Goal: Communication & Community: Answer question/provide support

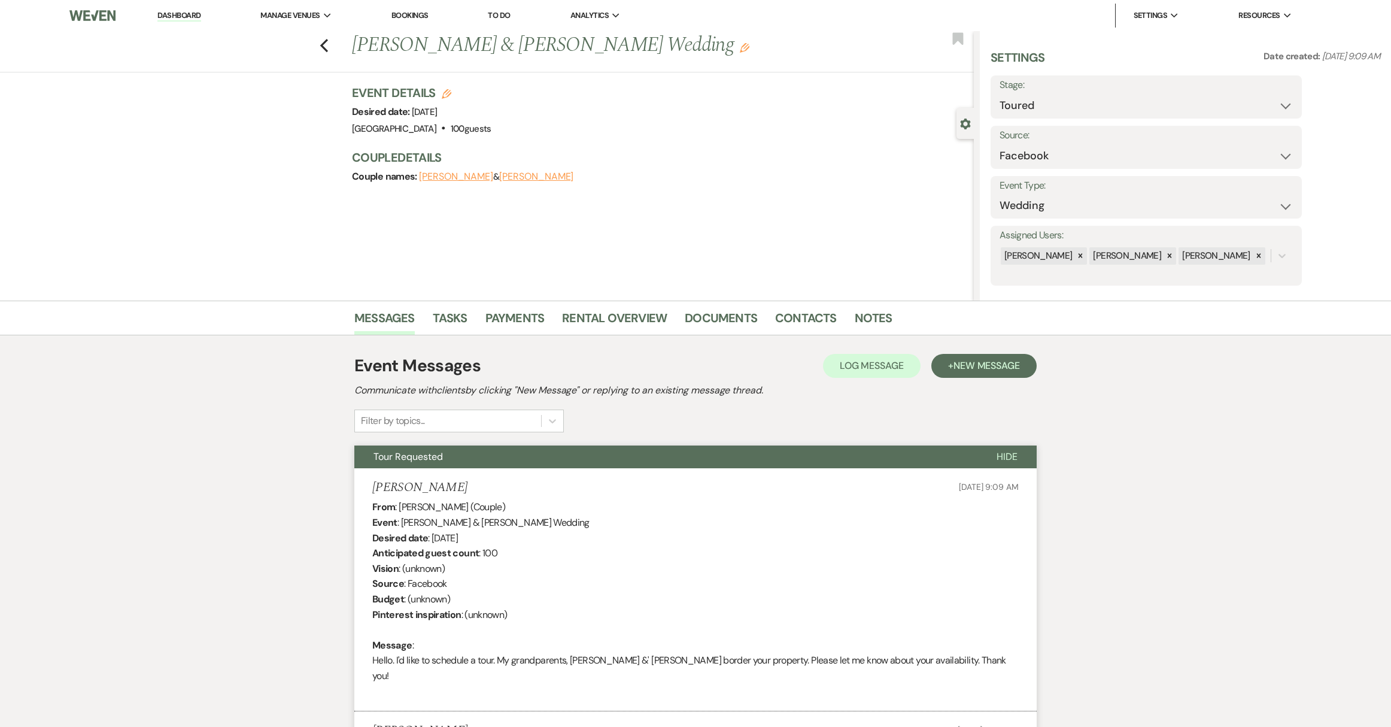
select select "5"
select select "8"
click at [187, 14] on link "Dashboard" at bounding box center [178, 15] width 43 height 11
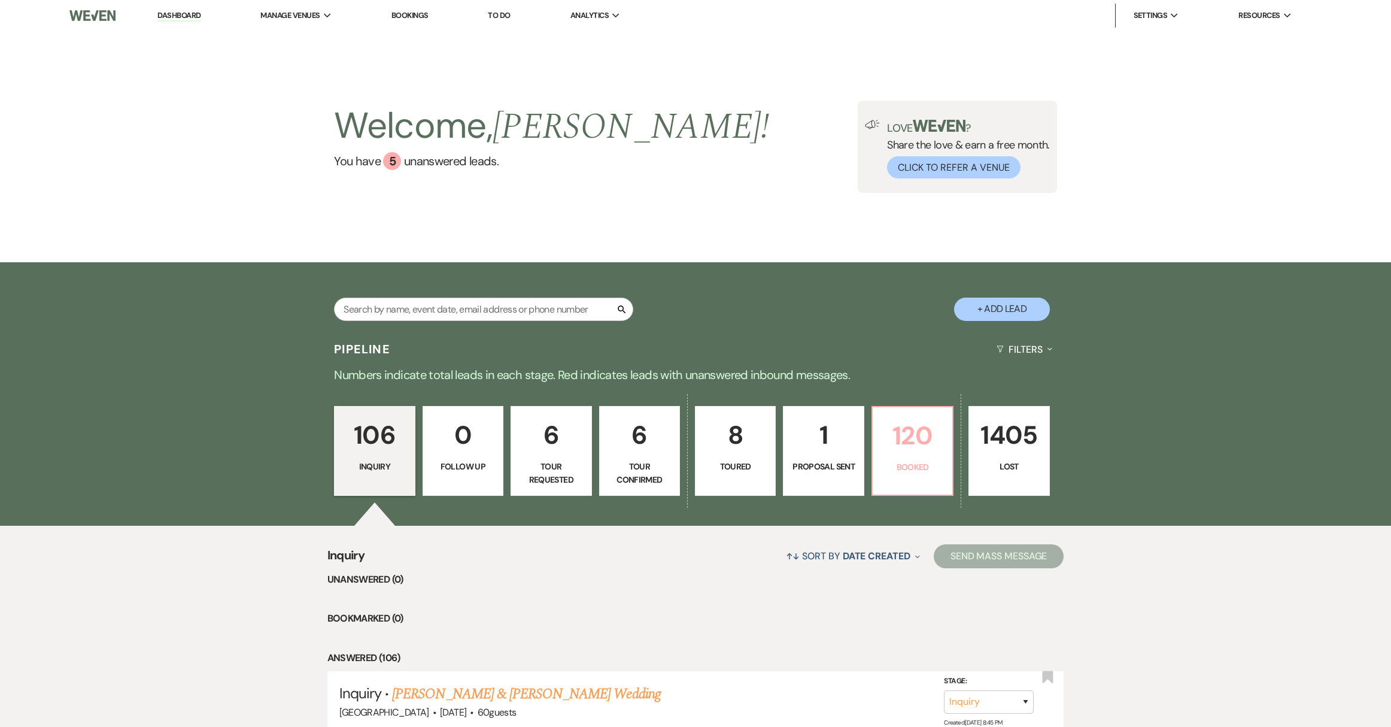
click at [917, 453] on p "120" at bounding box center [912, 435] width 65 height 40
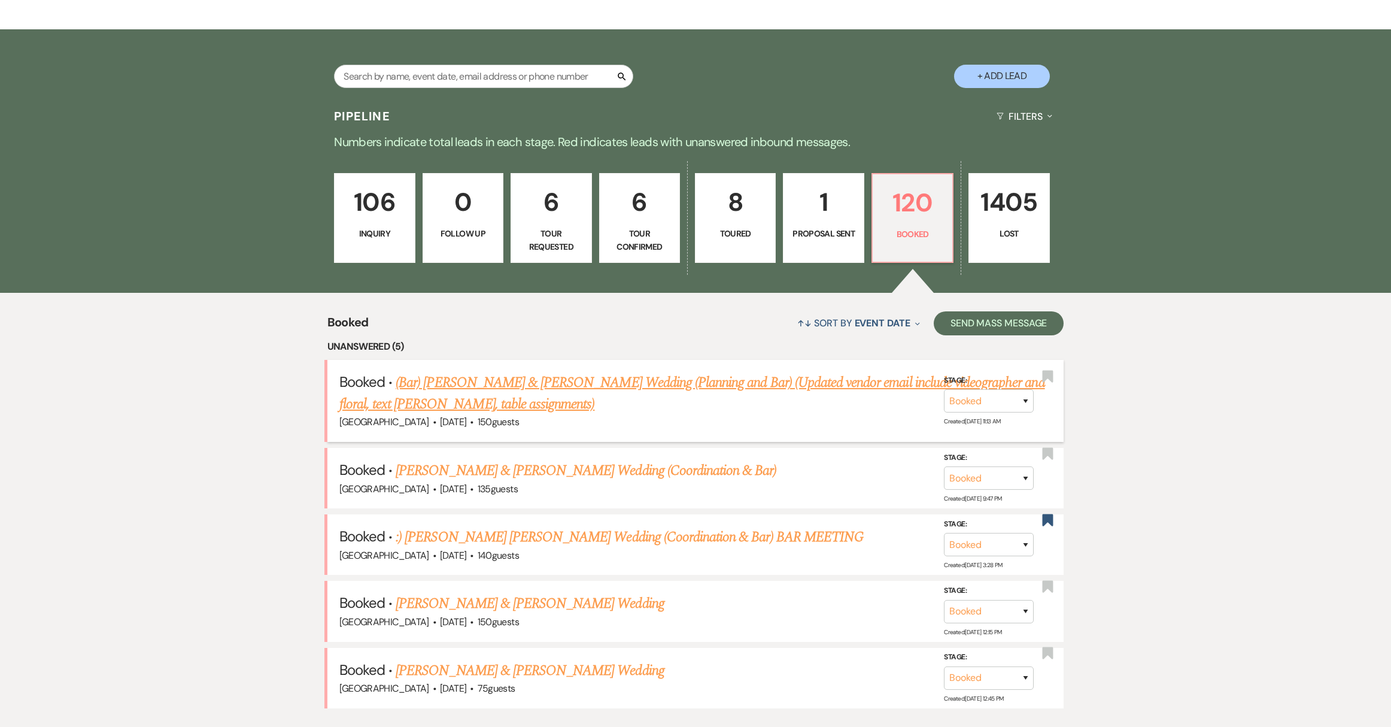
scroll to position [350, 0]
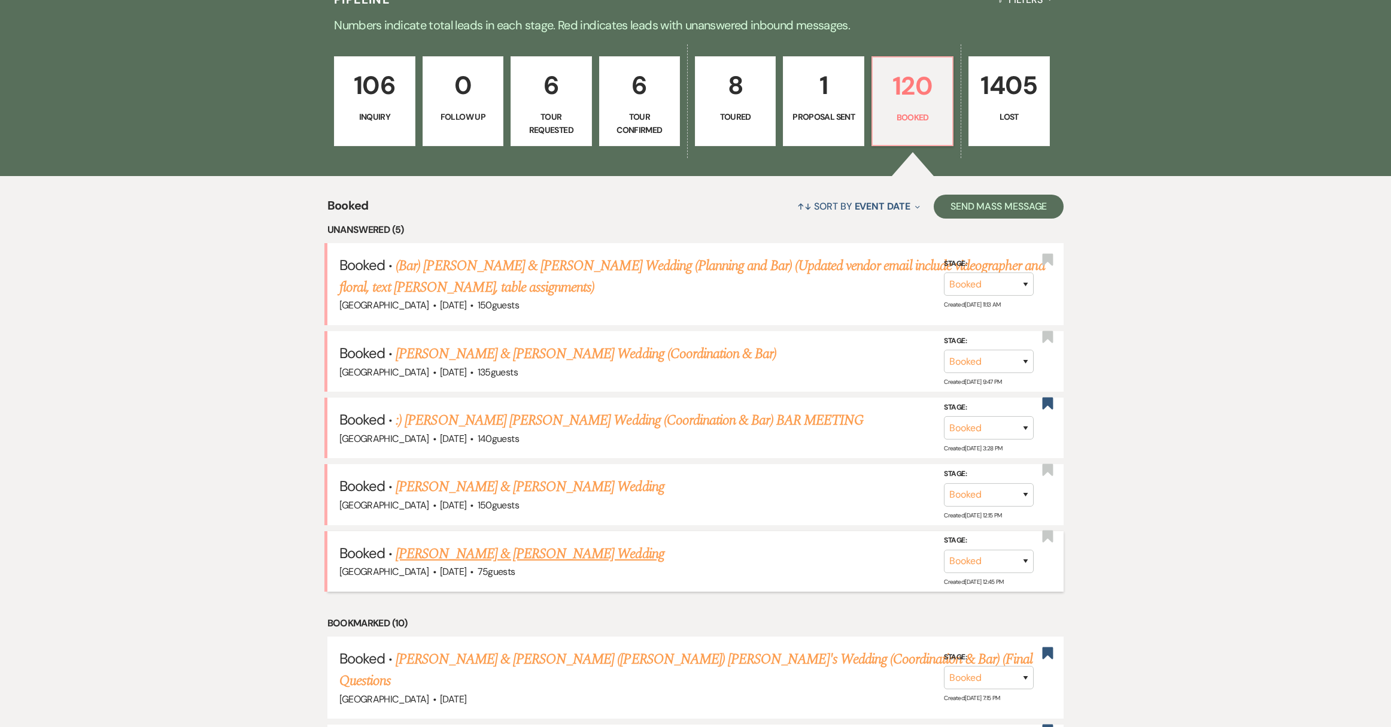
click at [520, 550] on link "[PERSON_NAME] & [PERSON_NAME] Wedding" at bounding box center [530, 554] width 268 height 22
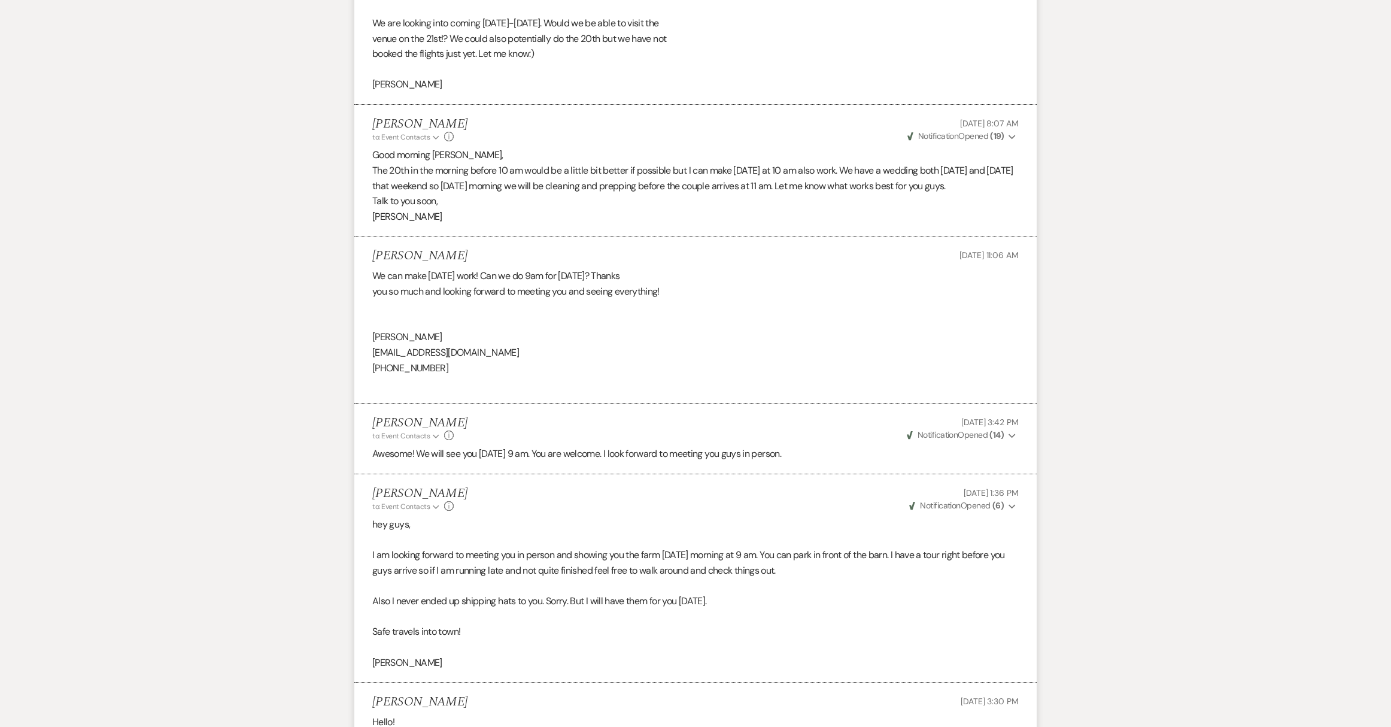
scroll to position [4657, 0]
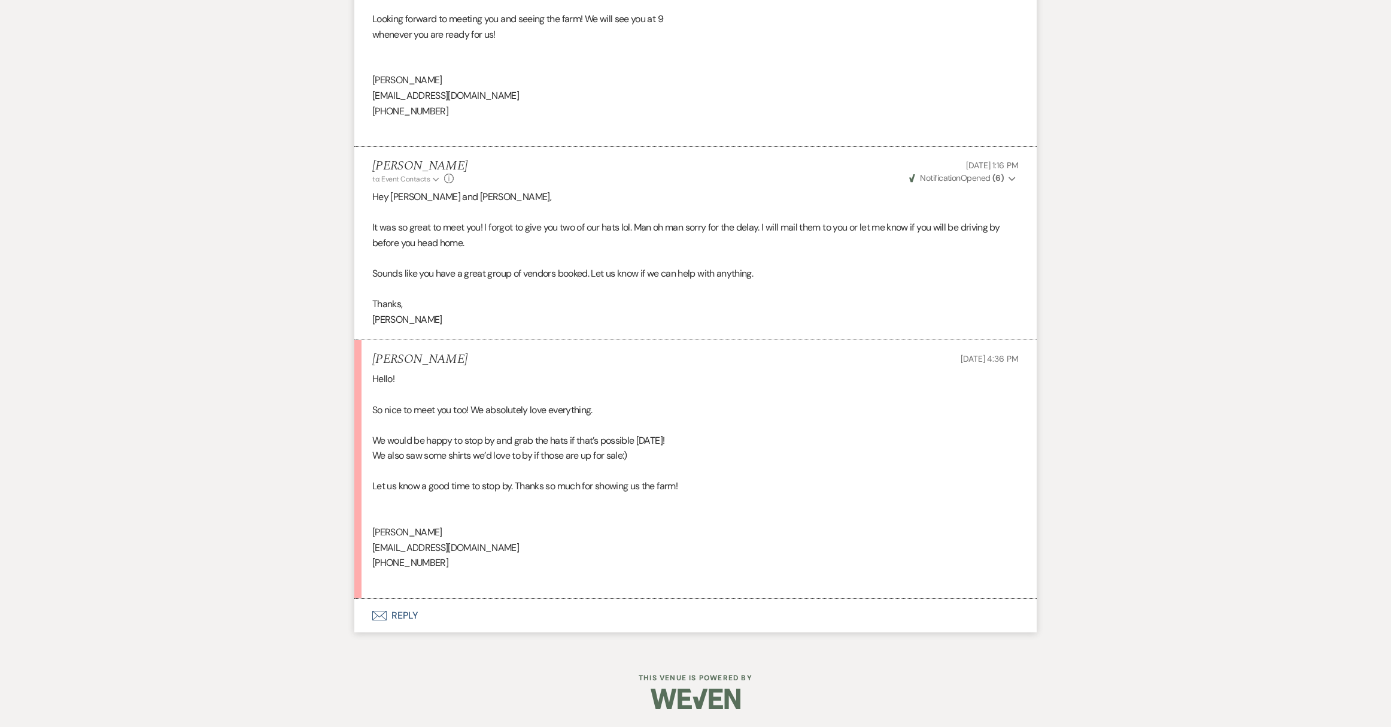
click at [406, 615] on button "Envelope Reply" at bounding box center [695, 616] width 683 height 34
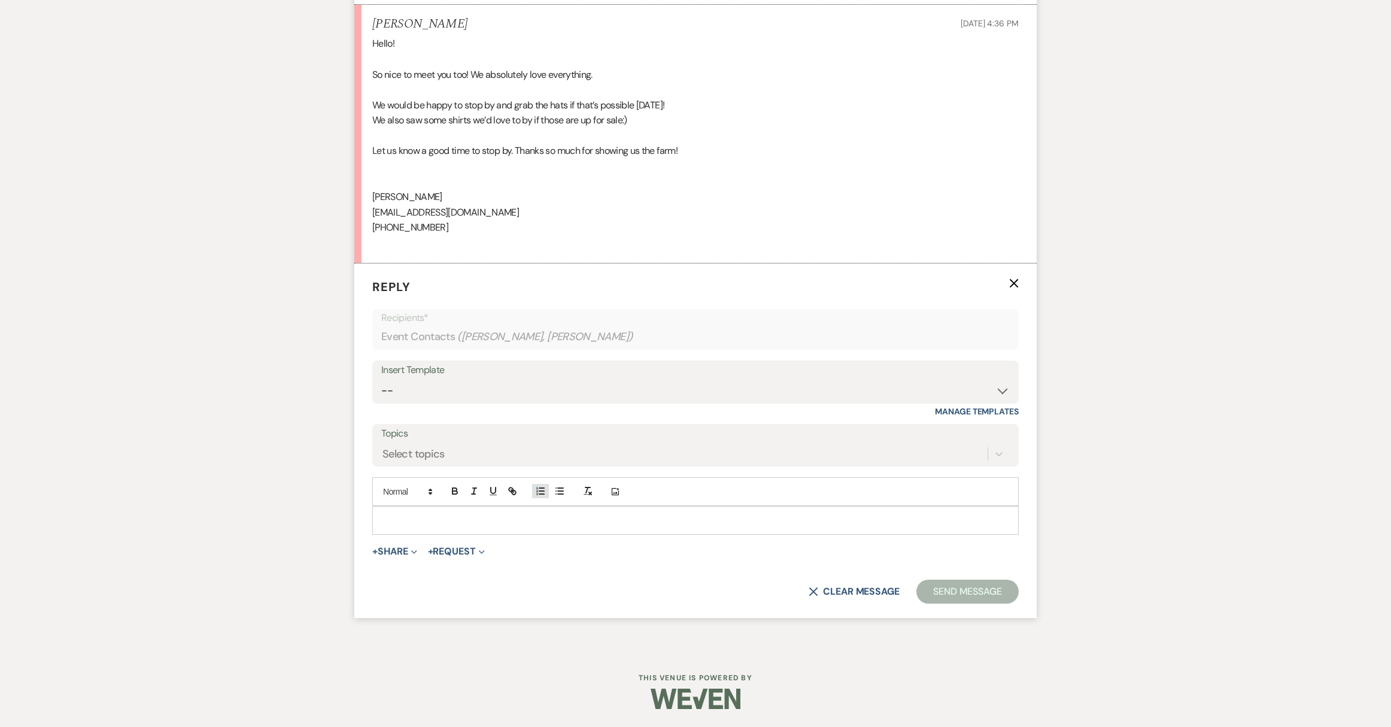
scroll to position [4991, 0]
click at [498, 521] on p at bounding box center [695, 520] width 627 height 13
click at [965, 592] on button "Send Message" at bounding box center [968, 592] width 102 height 24
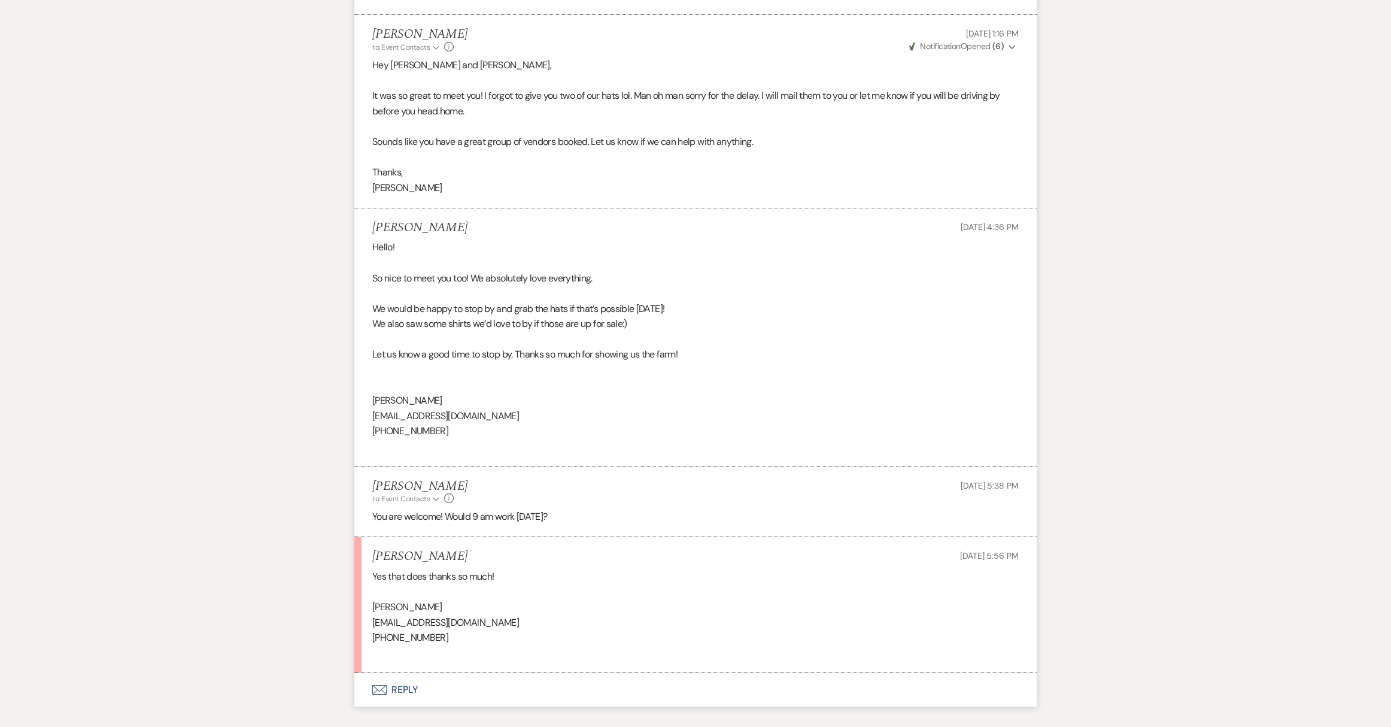
scroll to position [4863, 0]
